Goal: Task Accomplishment & Management: Manage account settings

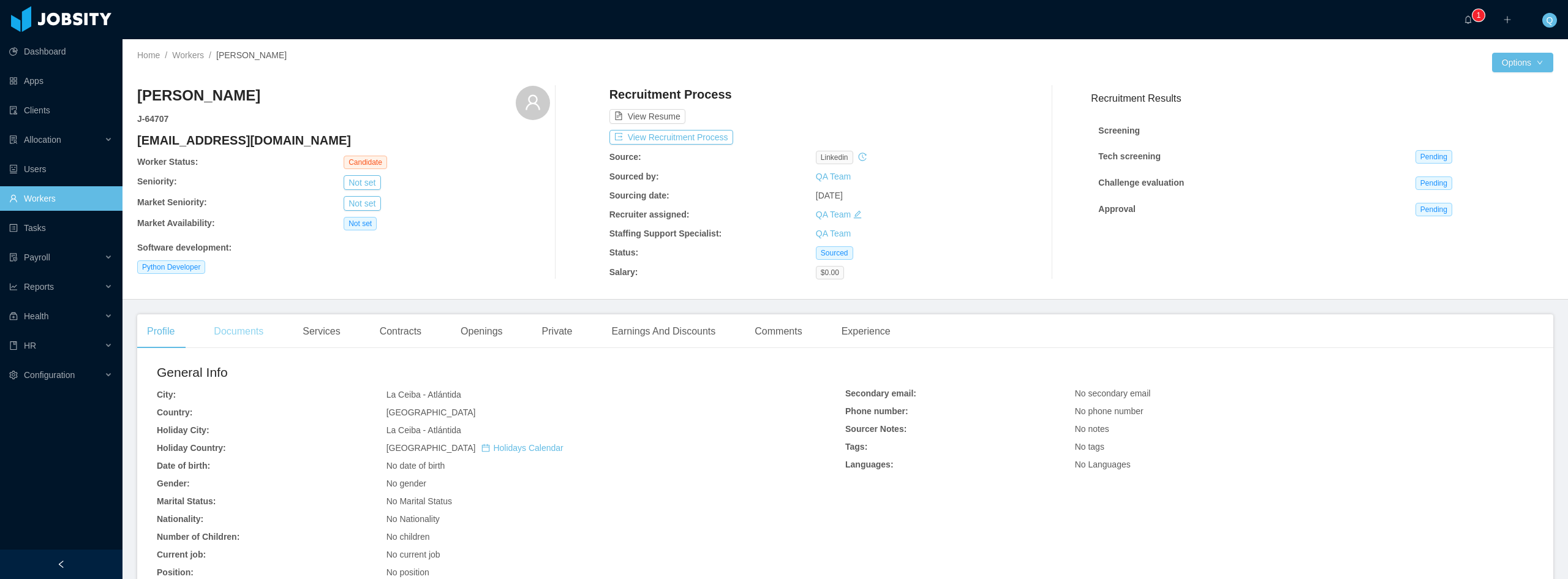
click at [255, 334] on div "Documents" at bounding box center [239, 331] width 69 height 35
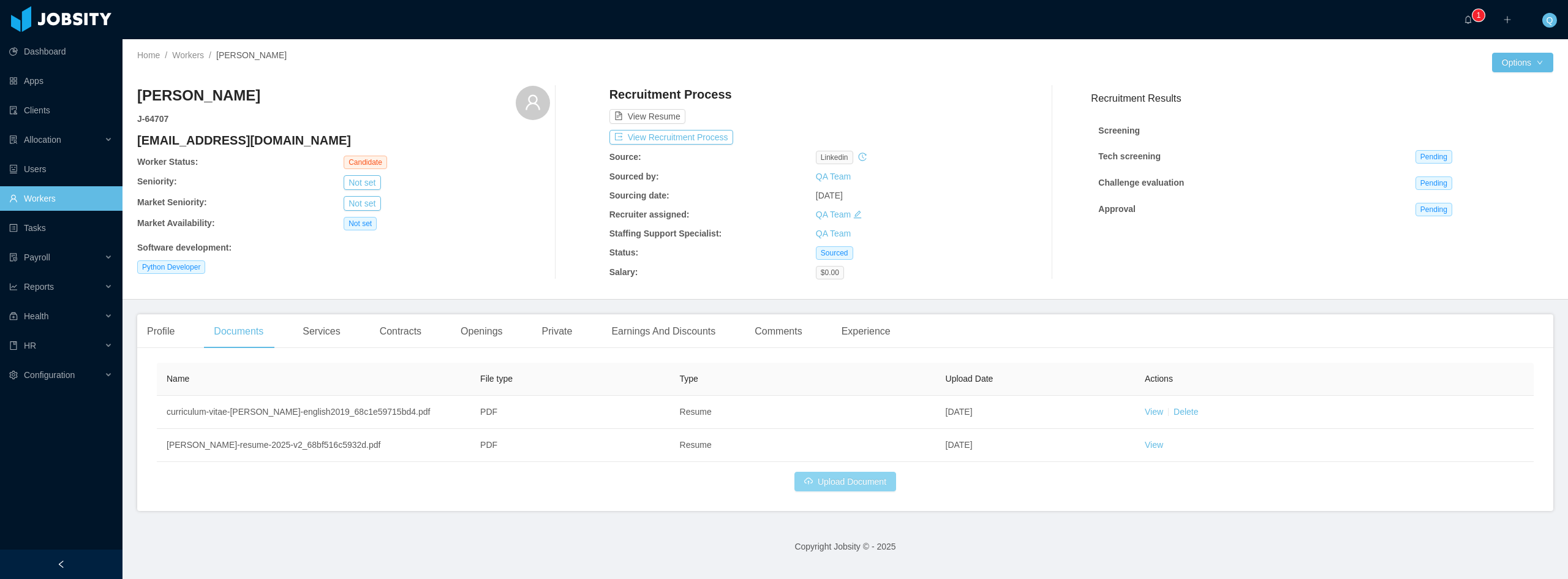
click at [822, 486] on button "Upload Document" at bounding box center [845, 481] width 101 height 20
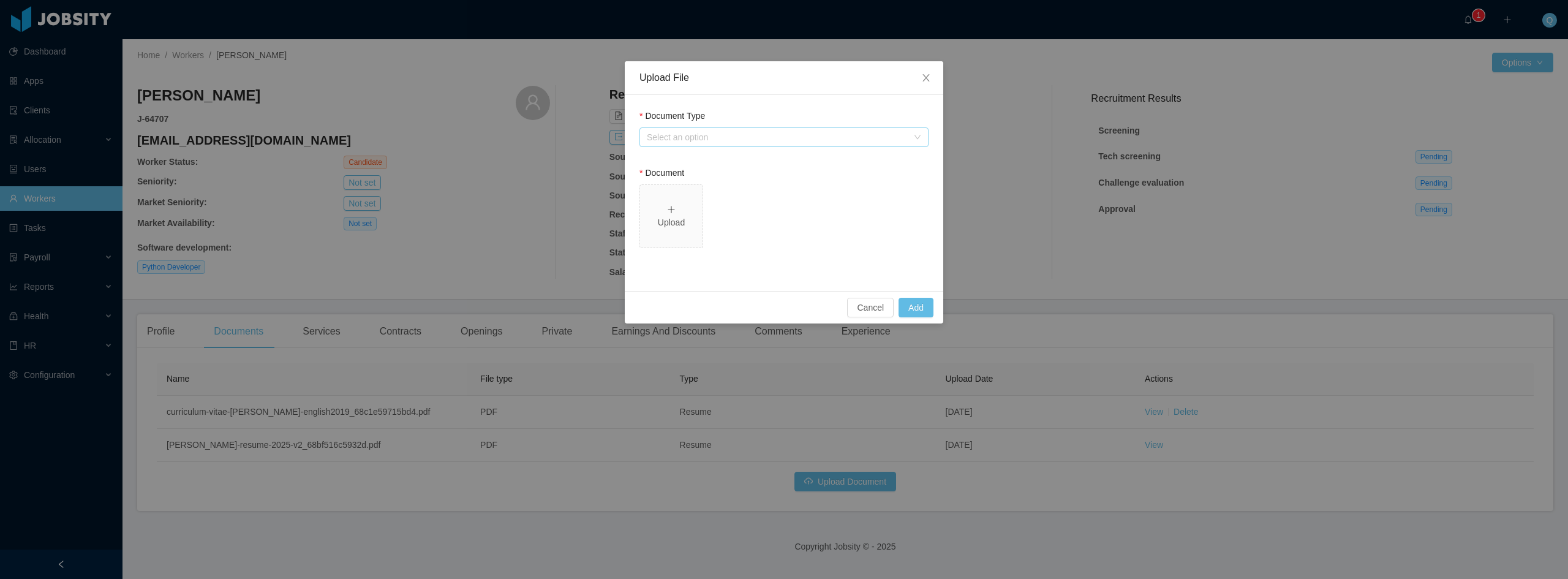
click at [763, 137] on div "Select an option" at bounding box center [777, 137] width 261 height 12
click at [709, 162] on li "Resume" at bounding box center [784, 162] width 289 height 20
click at [687, 207] on div "Upload" at bounding box center [671, 217] width 53 height 26
click at [916, 303] on button "Add" at bounding box center [915, 308] width 35 height 20
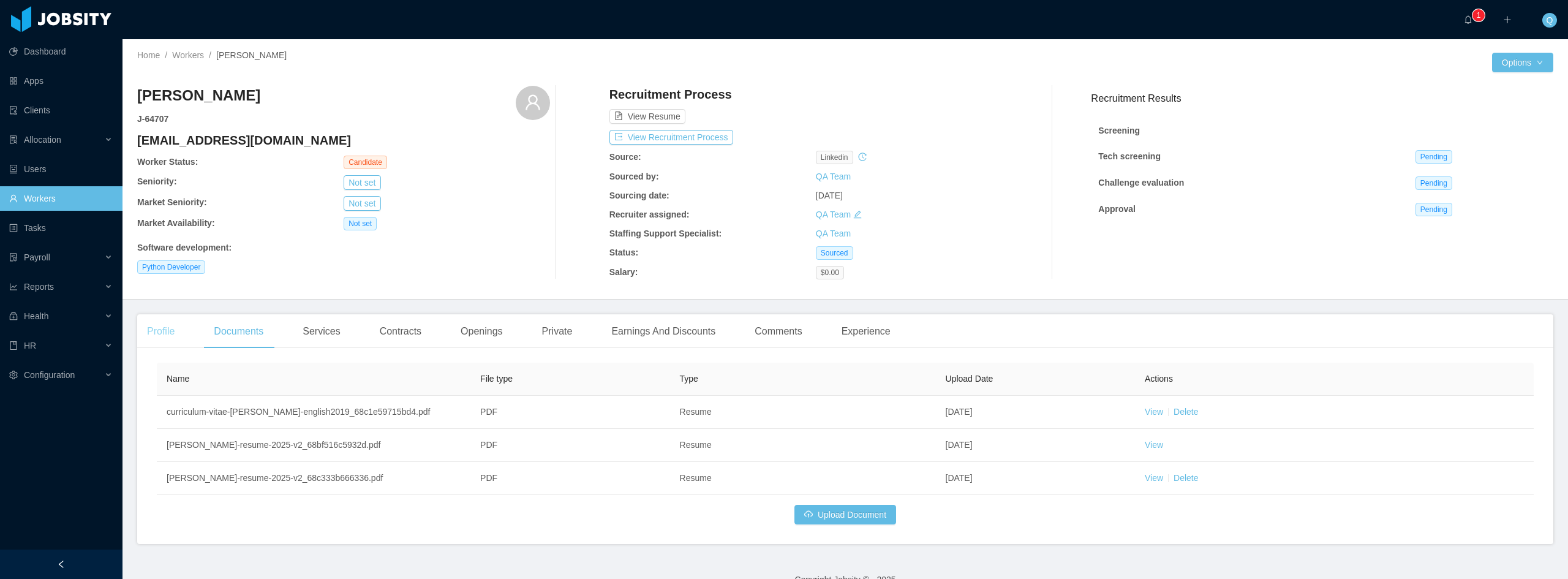
click at [180, 334] on div "Profile" at bounding box center [160, 331] width 47 height 35
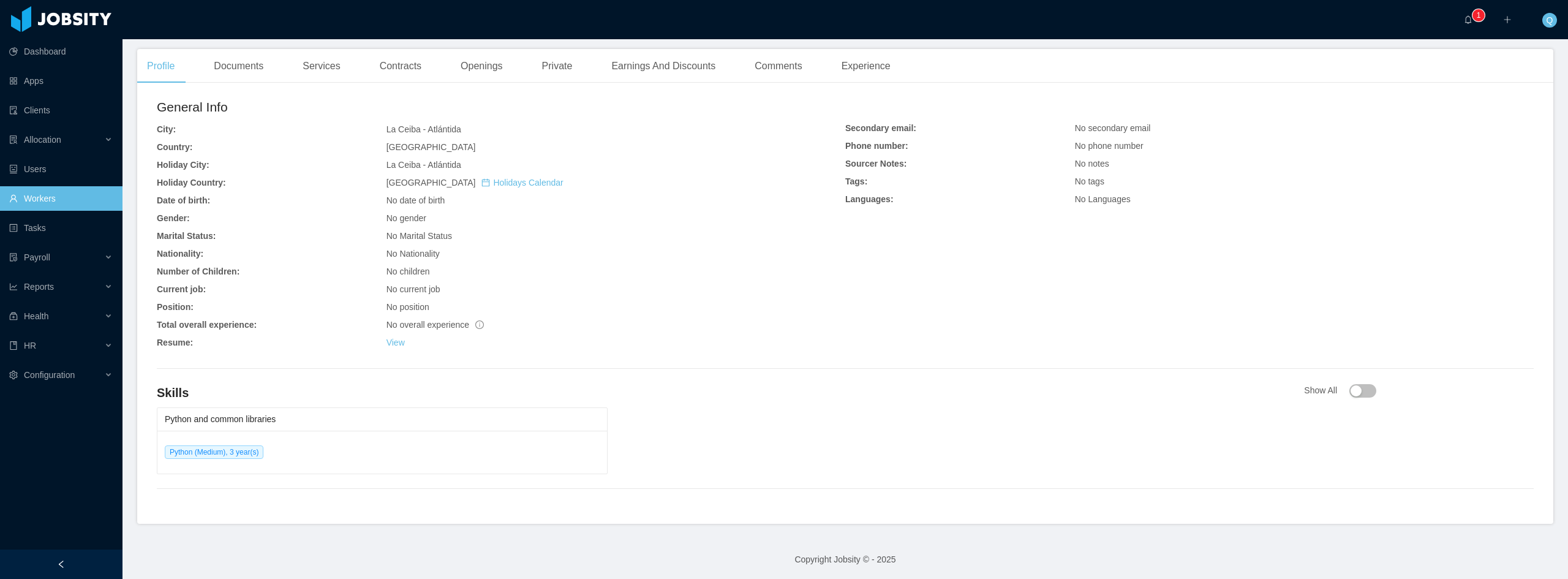
scroll to position [267, 0]
drag, startPoint x: 190, startPoint y: 446, endPoint x: 402, endPoint y: 454, distance: 212.2
click at [402, 454] on li "Python (Medium), 3 year(s)" at bounding box center [382, 450] width 435 height 28
